Goal: Check status: Check status

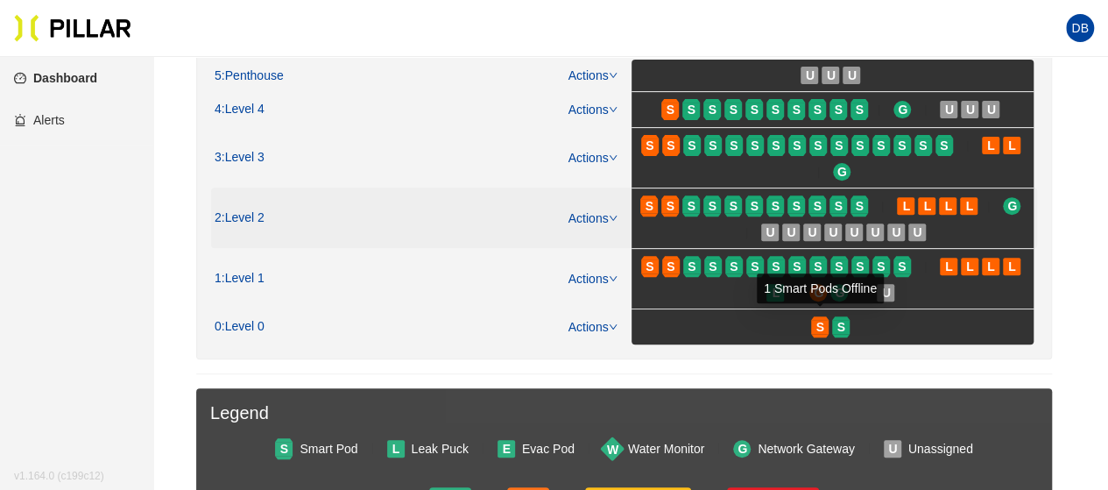
scroll to position [242, 0]
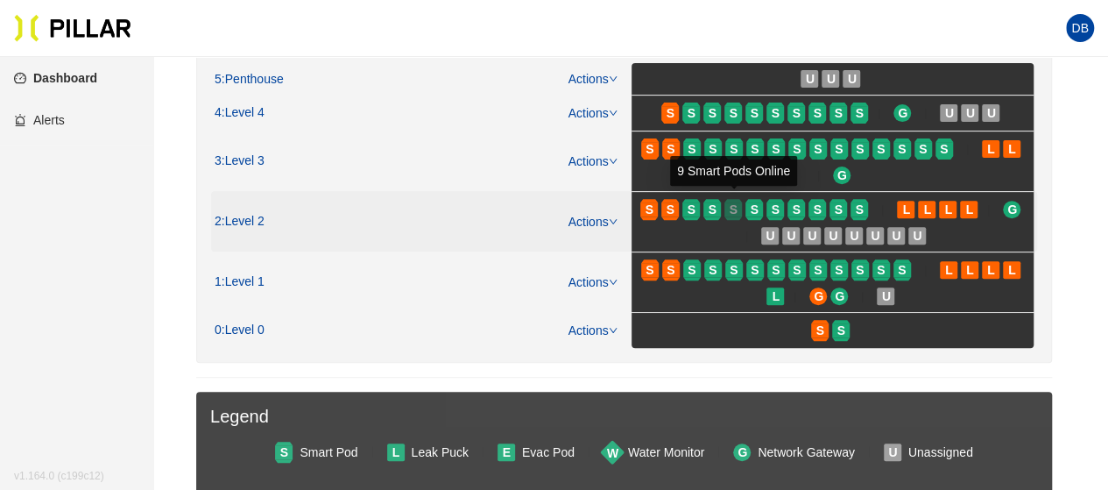
click at [740, 216] on div at bounding box center [734, 218] width 18 height 4
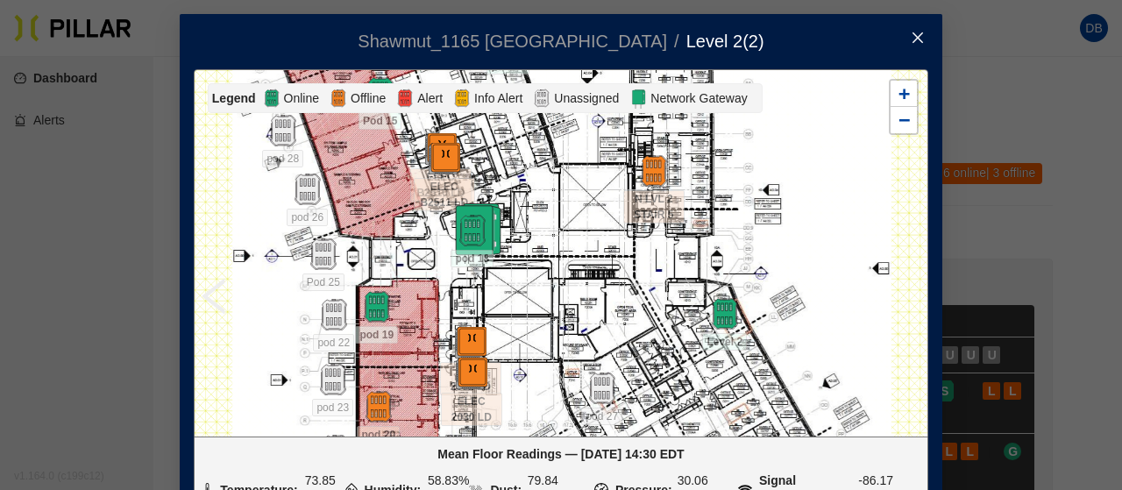
click at [913, 33] on icon "close" at bounding box center [917, 38] width 14 height 14
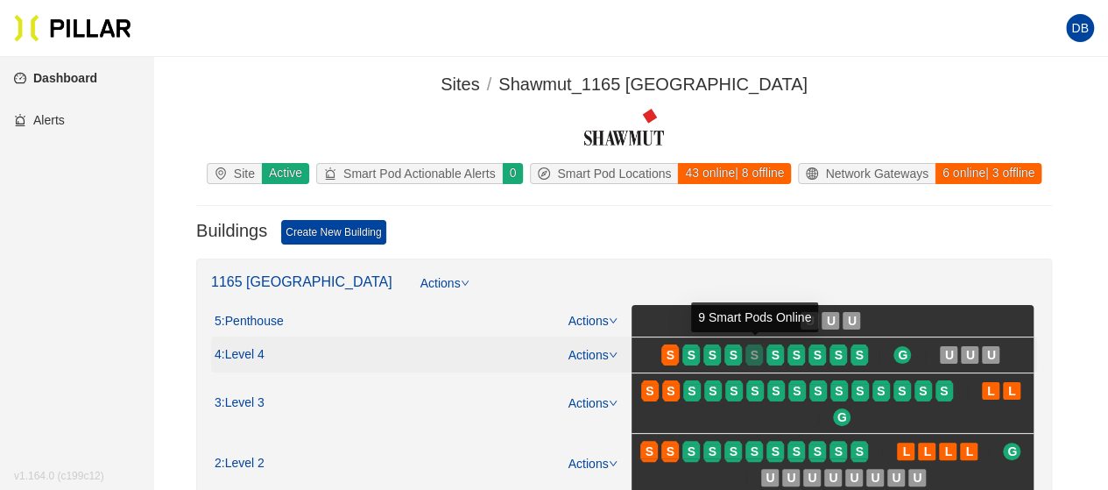
click at [751, 351] on span "S" at bounding box center [755, 354] width 8 height 19
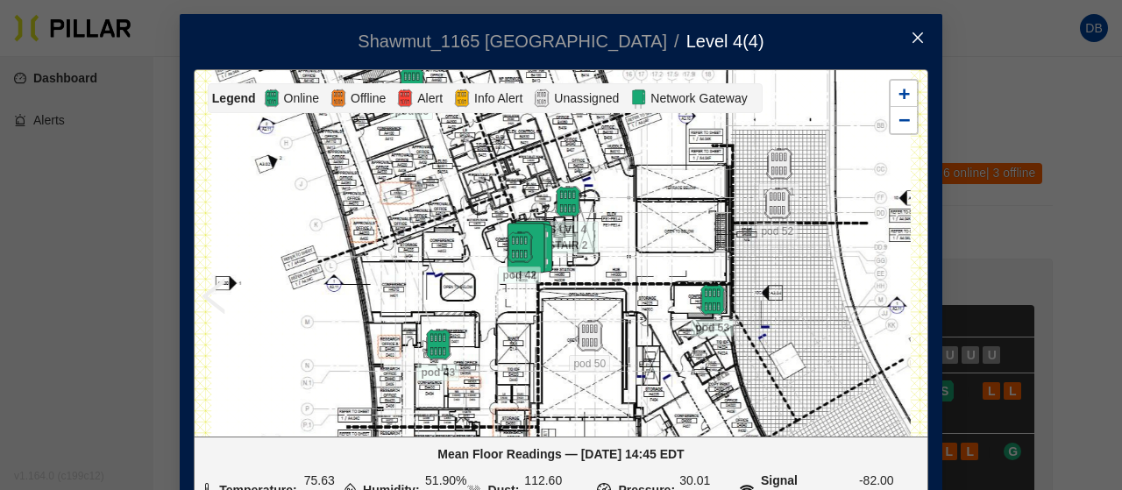
click at [912, 43] on icon "close" at bounding box center [917, 38] width 14 height 14
